Goal: Task Accomplishment & Management: Manage account settings

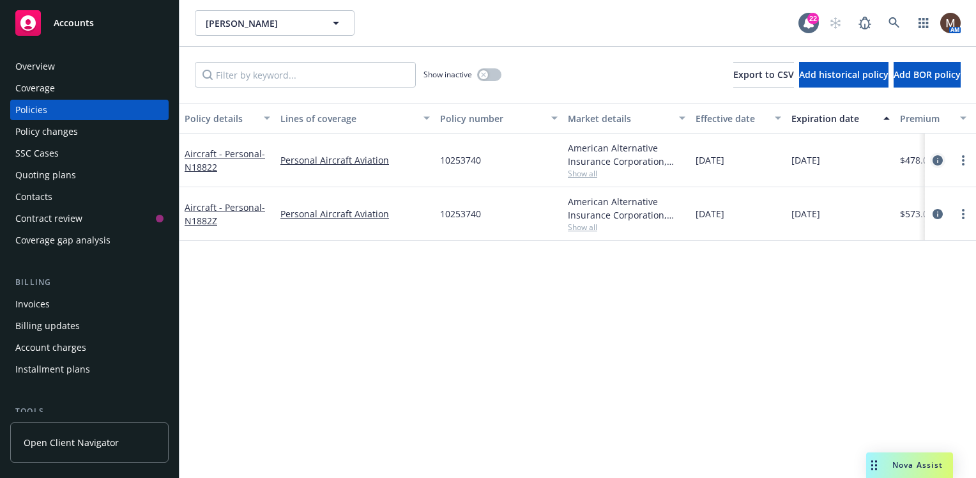
click at [938, 158] on icon "circleInformation" at bounding box center [938, 160] width 10 height 10
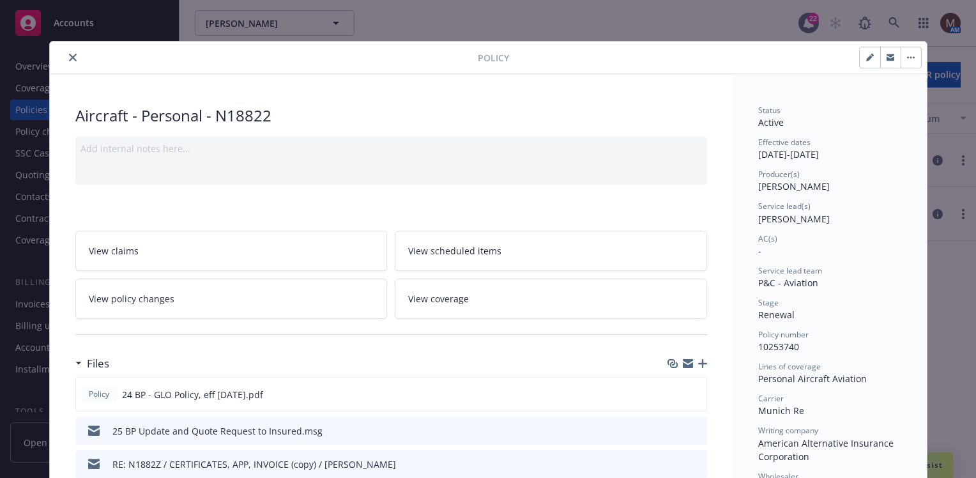
click at [867, 54] on icon "button" at bounding box center [871, 58] width 8 height 8
select select "RENEWAL"
select select "12"
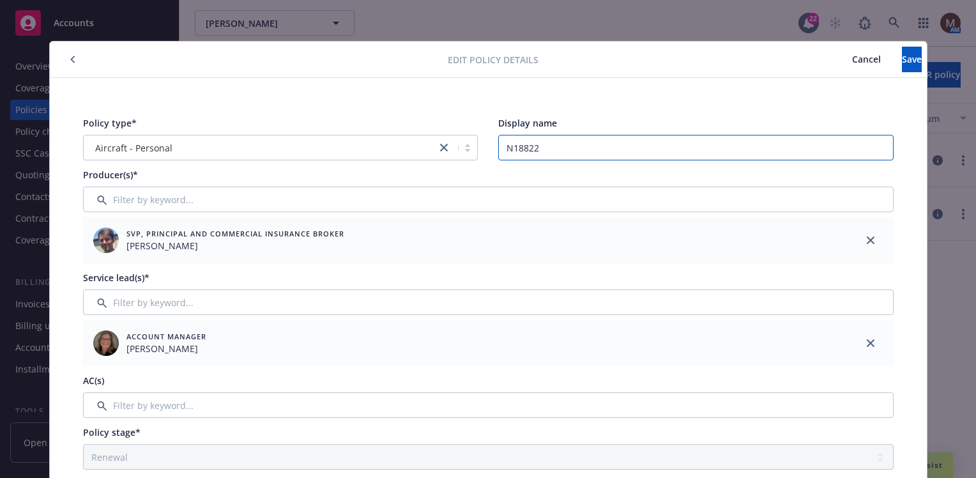
drag, startPoint x: 537, startPoint y: 151, endPoint x: 527, endPoint y: 194, distance: 43.4
click at [528, 151] on input "N18822" at bounding box center [696, 148] width 396 height 26
type input "N1882Z"
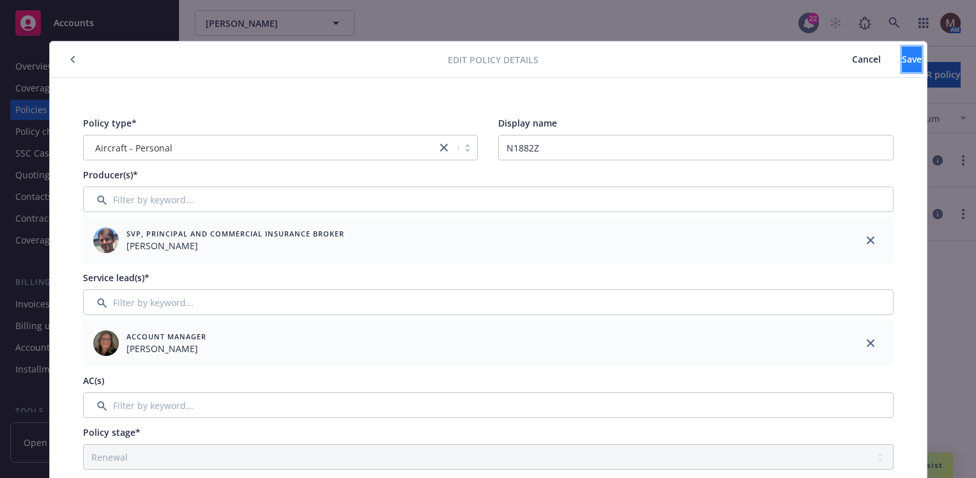
click at [902, 57] on button "Save" at bounding box center [912, 60] width 20 height 26
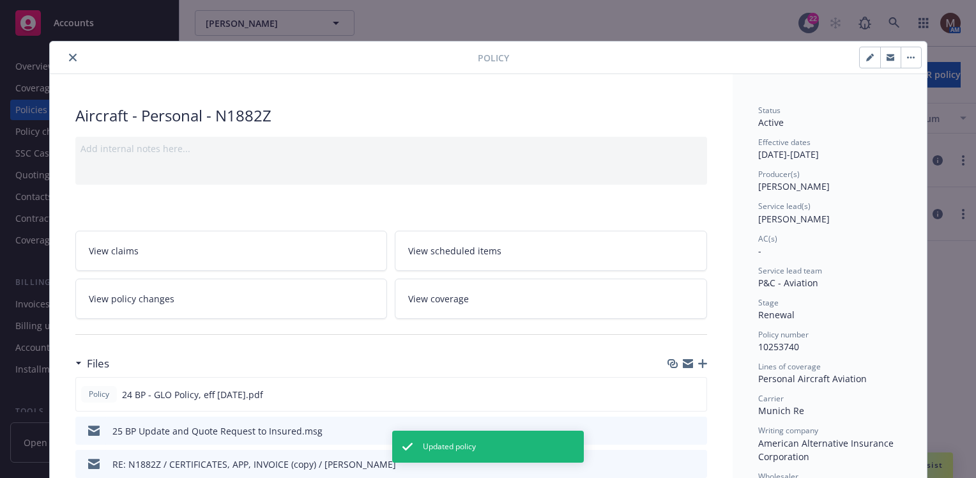
click at [59, 52] on div at bounding box center [266, 57] width 423 height 15
click at [69, 56] on icon "close" at bounding box center [73, 58] width 8 height 8
